Goal: Information Seeking & Learning: Check status

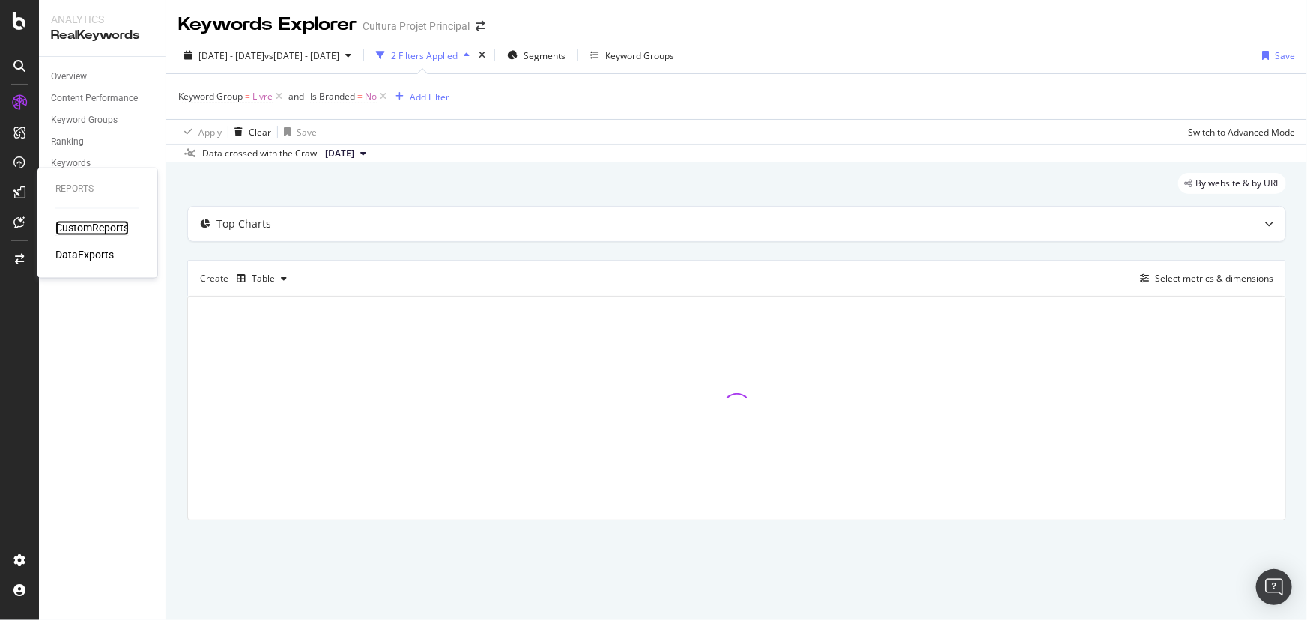
click at [61, 225] on div "CustomReports" at bounding box center [91, 228] width 73 height 15
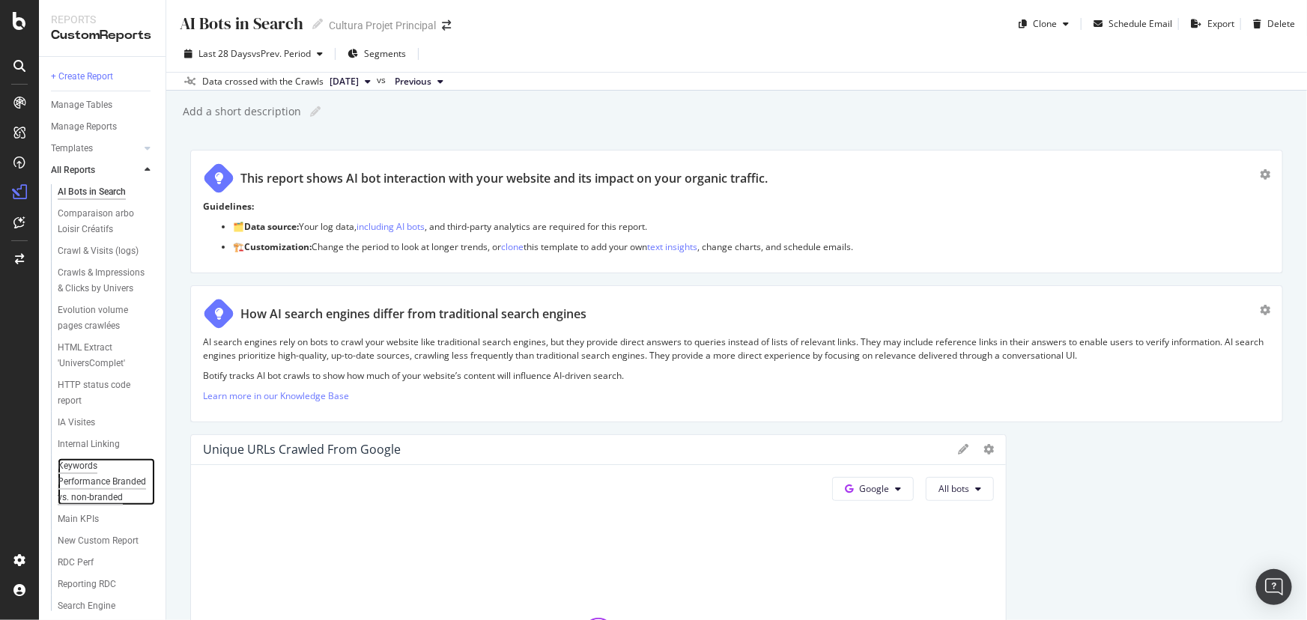
click at [97, 506] on div "Keywords Performance Branded vs. non-branded" at bounding box center [103, 481] width 91 height 47
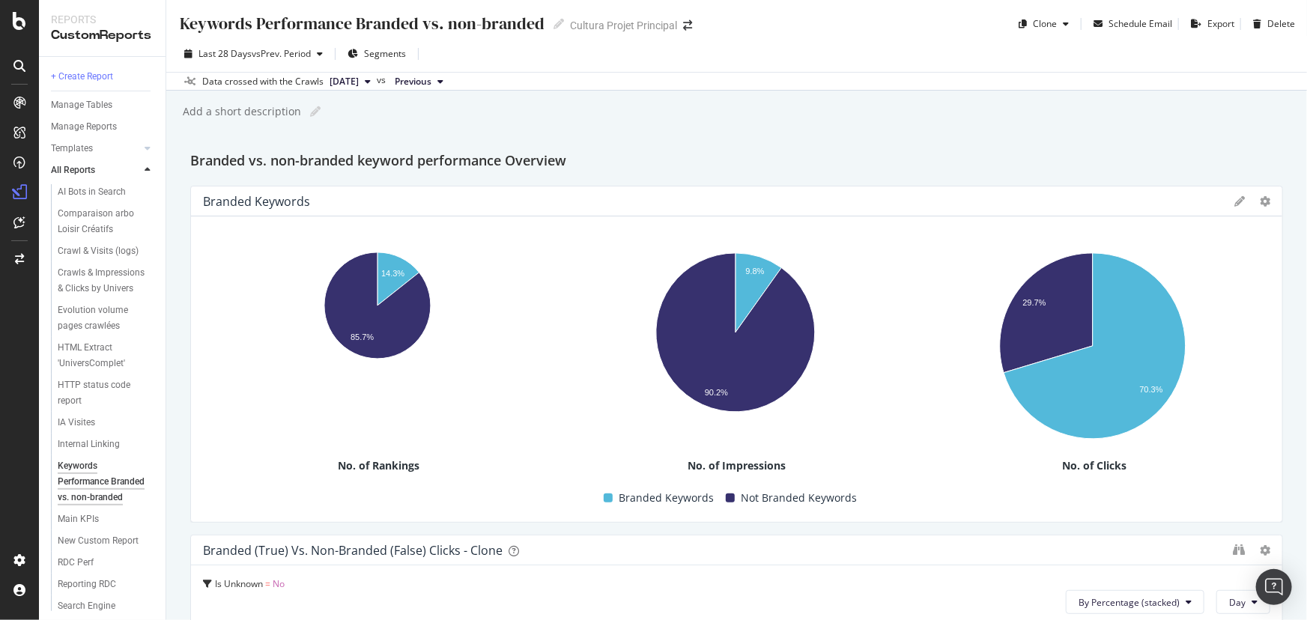
drag, startPoint x: 3, startPoint y: 348, endPoint x: 8, endPoint y: 363, distance: 15.9
click at [8, 363] on div at bounding box center [19, 320] width 36 height 458
drag, startPoint x: 1296, startPoint y: 28, endPoint x: 1300, endPoint y: 37, distance: 9.7
click at [1300, 37] on div "Keywords Performance Branded vs. non-branded Keywords Performance Branded vs. n…" at bounding box center [736, 310] width 1141 height 620
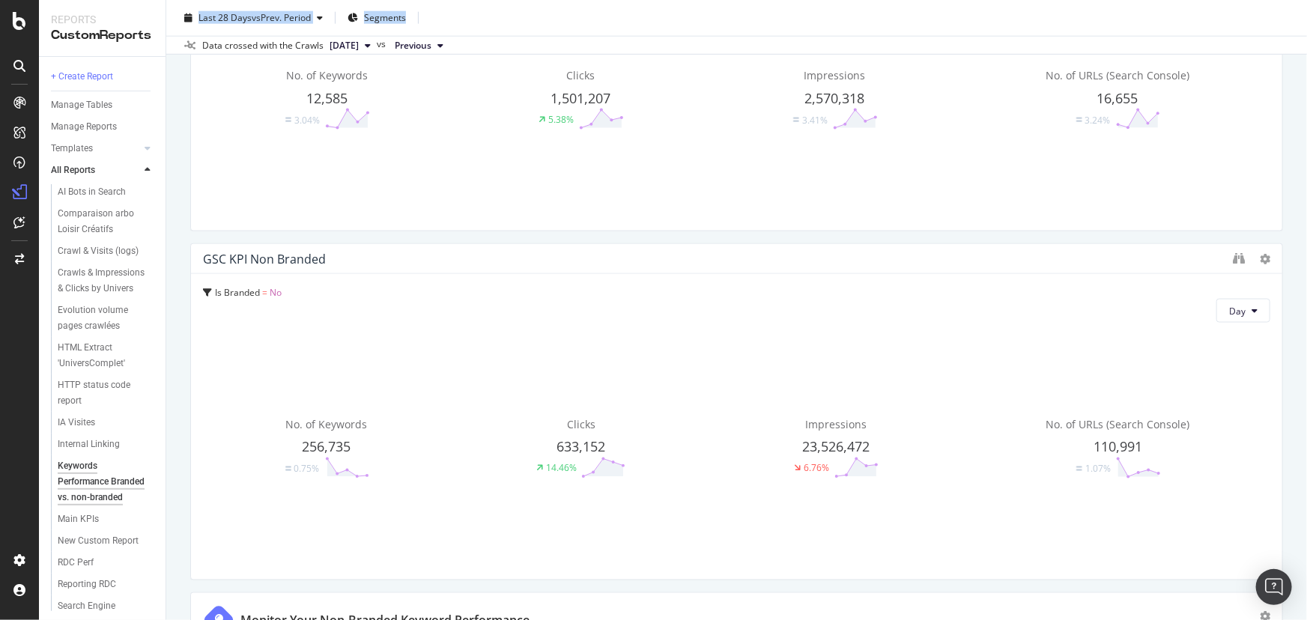
scroll to position [1026, 0]
